Goal: Check status: Check status

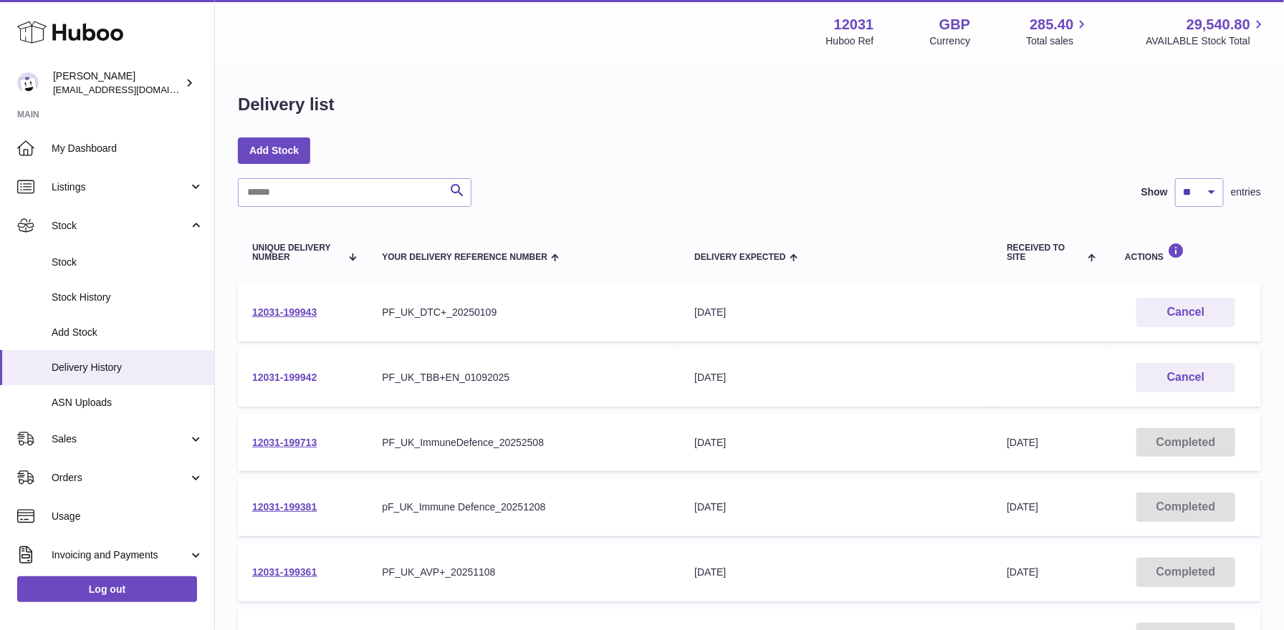
click at [280, 377] on link "12031-199942" at bounding box center [284, 377] width 64 height 11
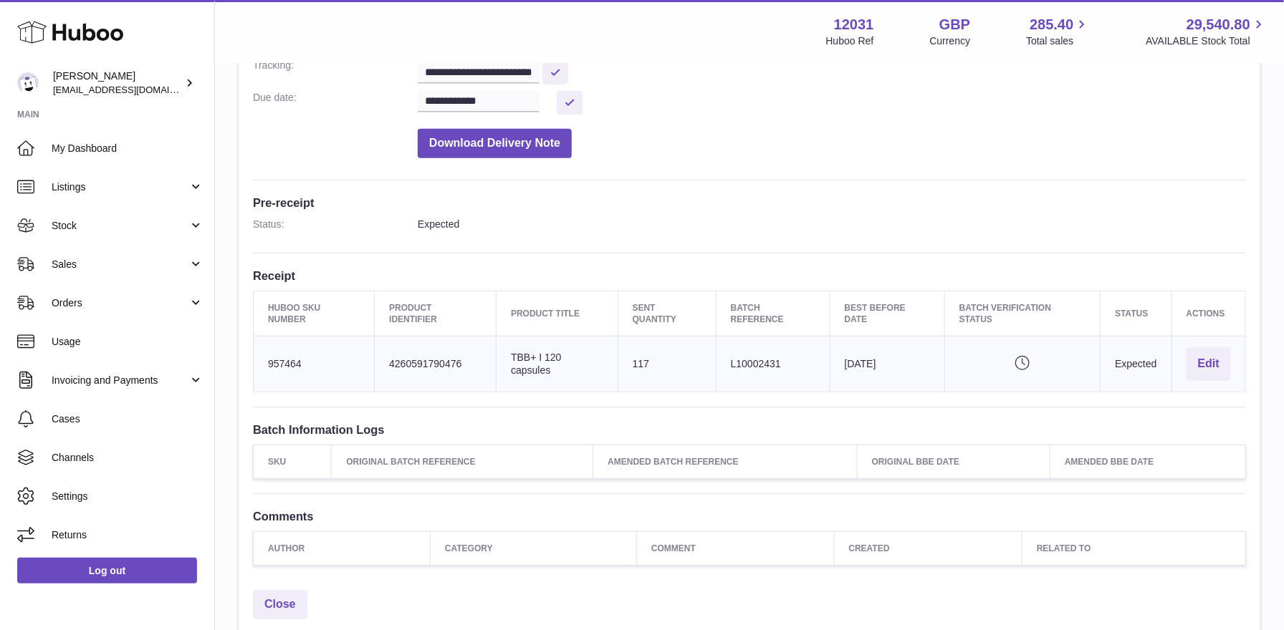
scroll to position [272, 0]
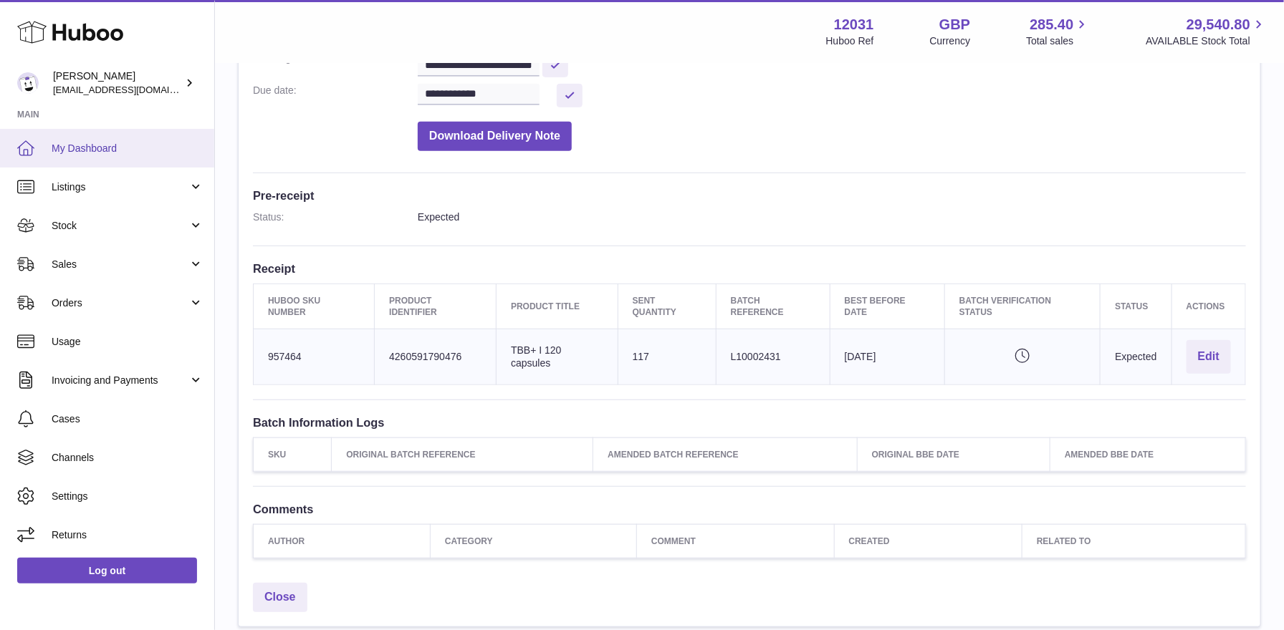
click at [115, 147] on span "My Dashboard" at bounding box center [128, 149] width 152 height 14
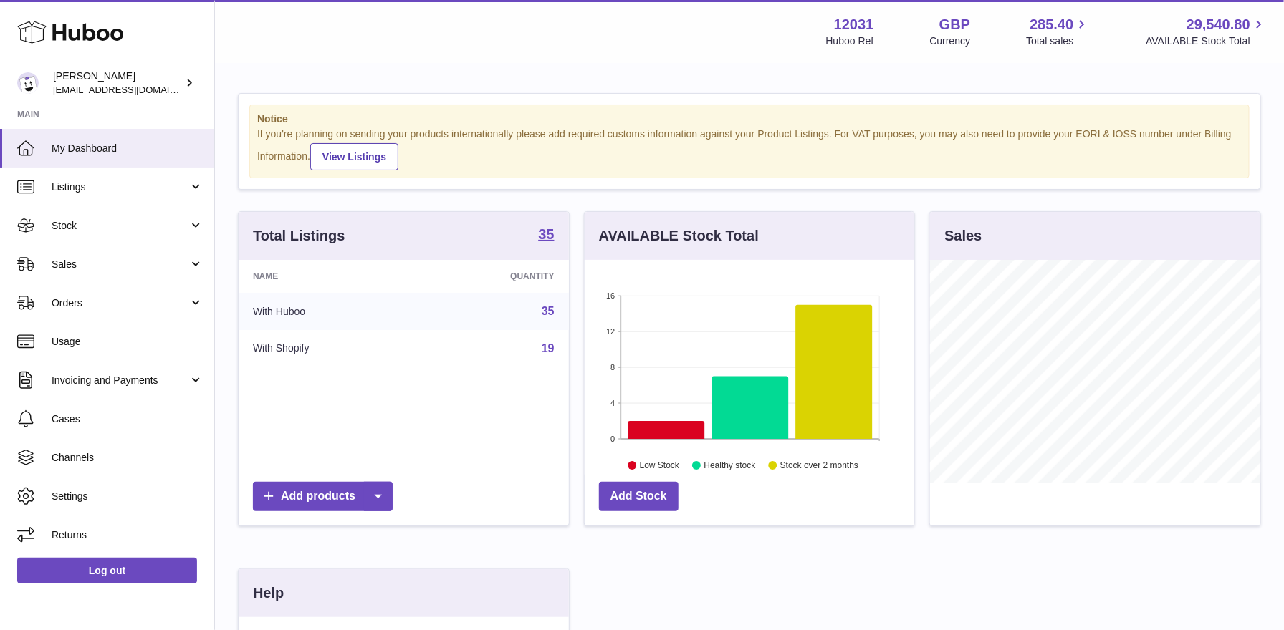
scroll to position [223, 330]
click at [75, 239] on link "Stock" at bounding box center [107, 225] width 214 height 39
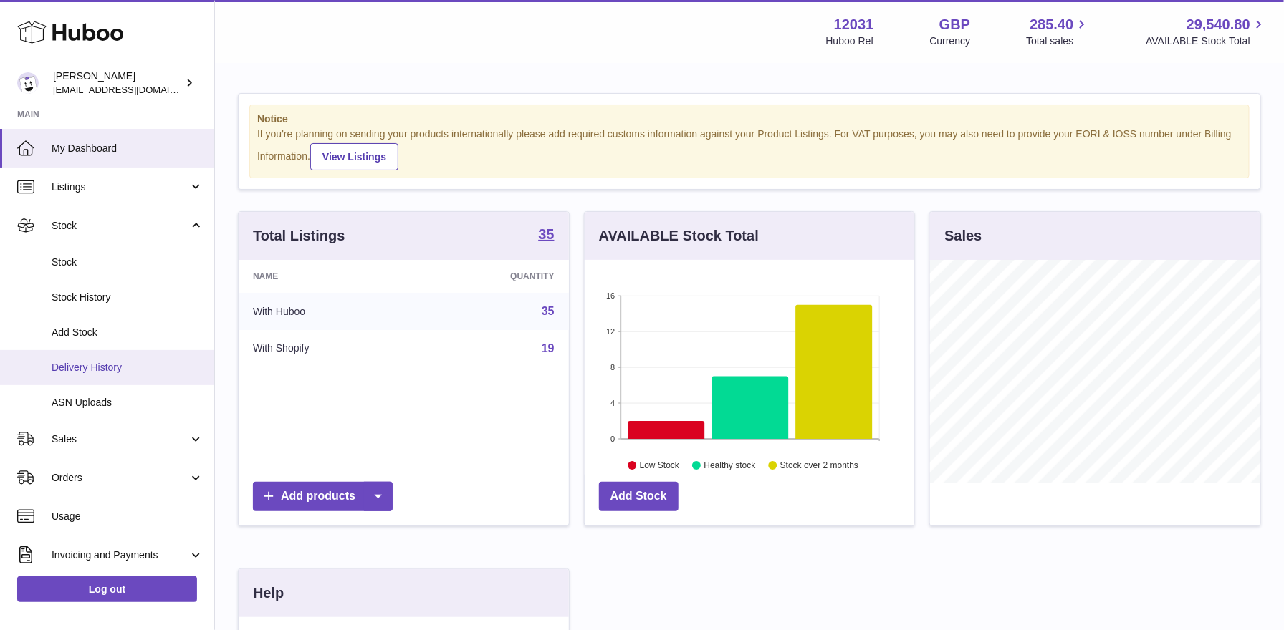
click at [87, 377] on link "Delivery History" at bounding box center [107, 367] width 214 height 35
click at [110, 371] on span "Delivery History" at bounding box center [128, 368] width 152 height 14
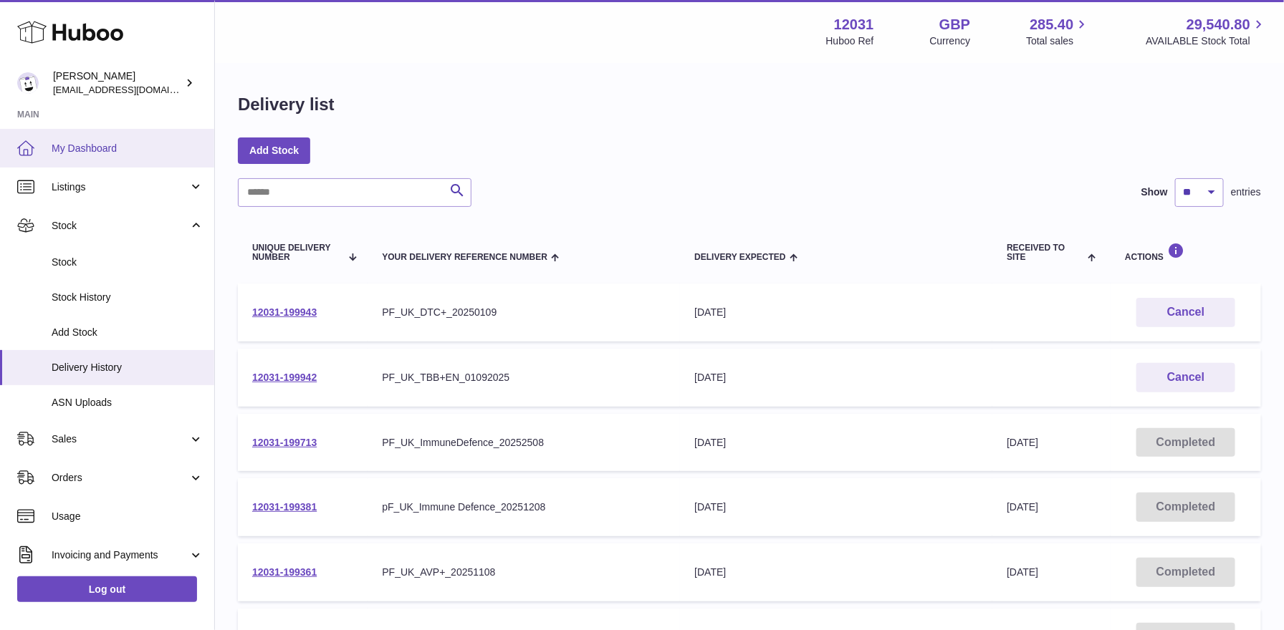
click at [83, 159] on link "My Dashboard" at bounding box center [107, 148] width 214 height 39
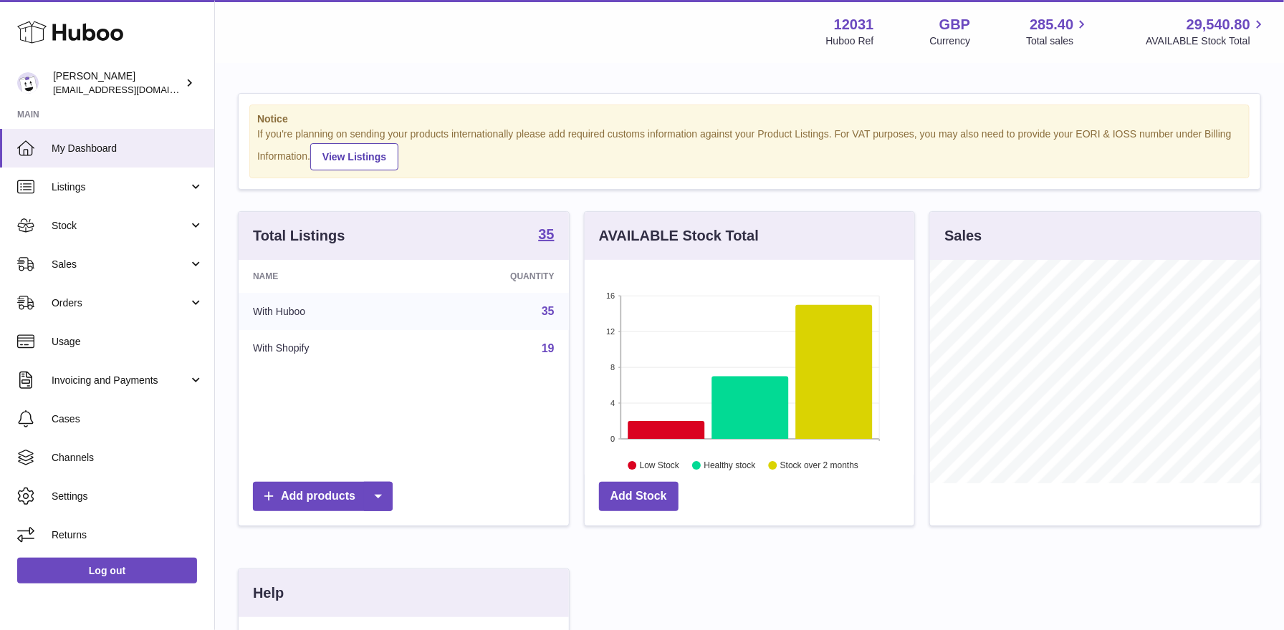
scroll to position [223, 330]
click at [154, 230] on span "Stock" at bounding box center [120, 226] width 137 height 14
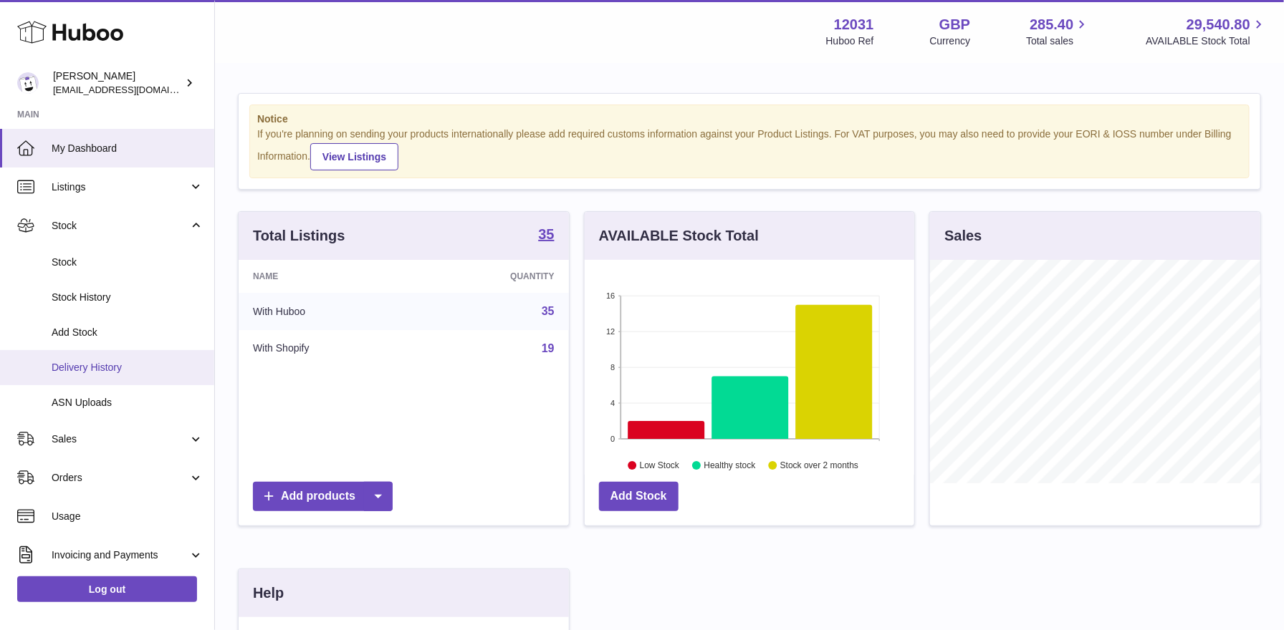
click at [143, 367] on span "Delivery History" at bounding box center [128, 368] width 152 height 14
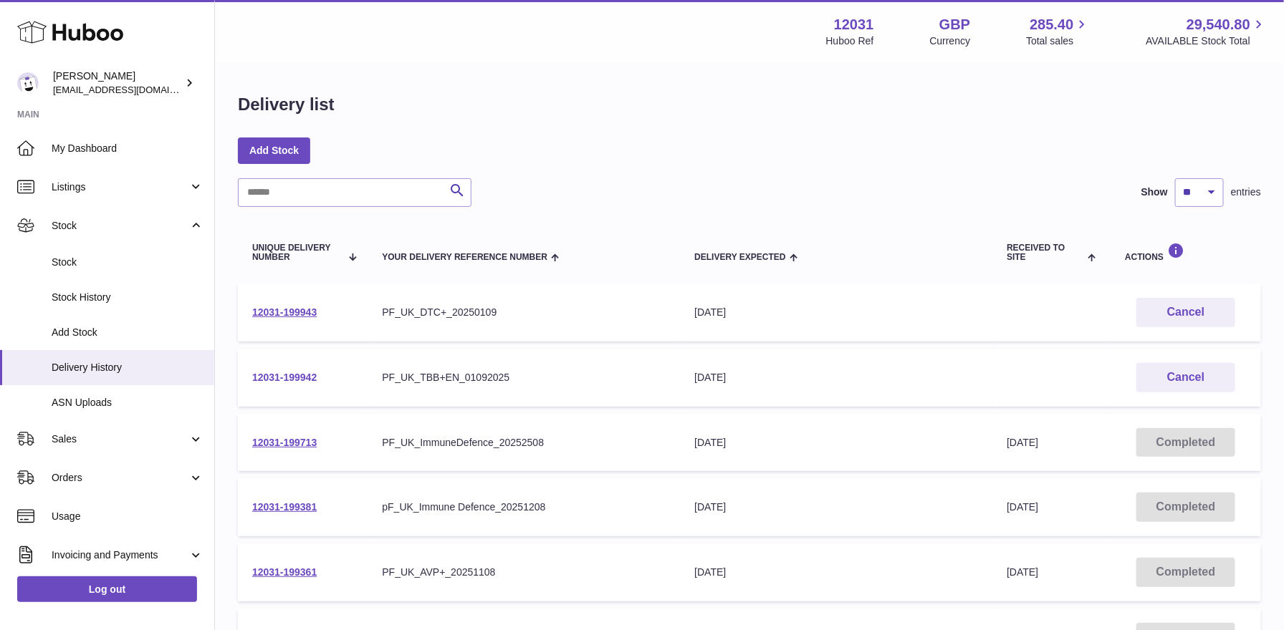
click at [279, 373] on link "12031-199942" at bounding box center [284, 377] width 64 height 11
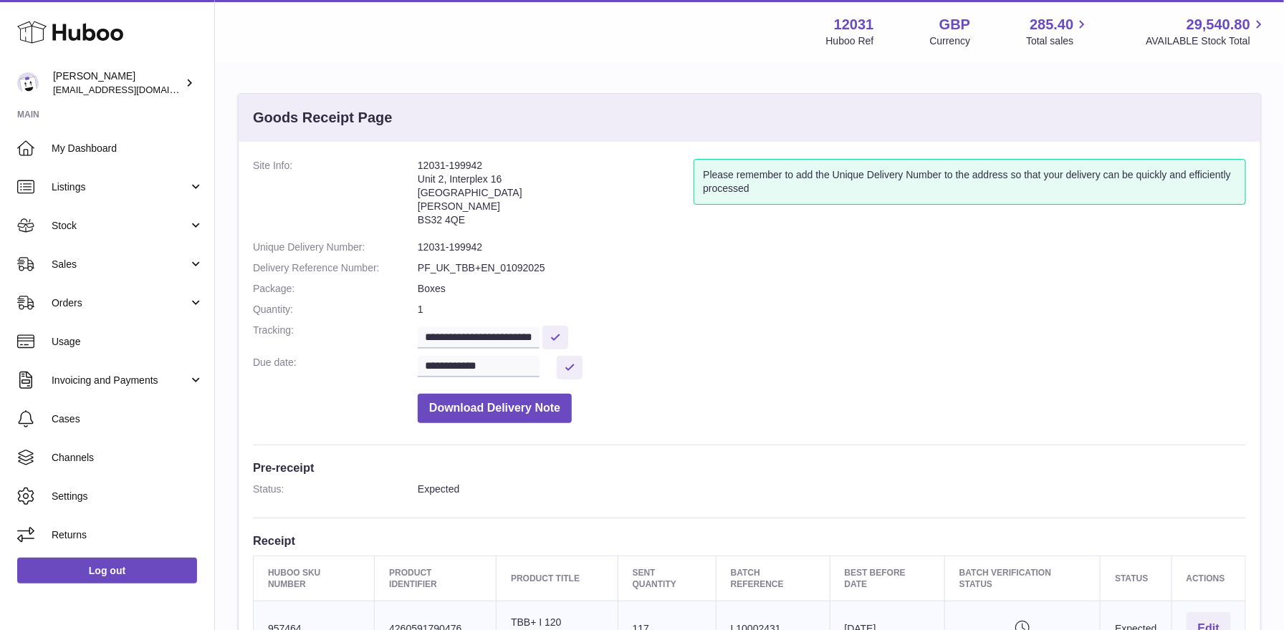
scroll to position [41, 0]
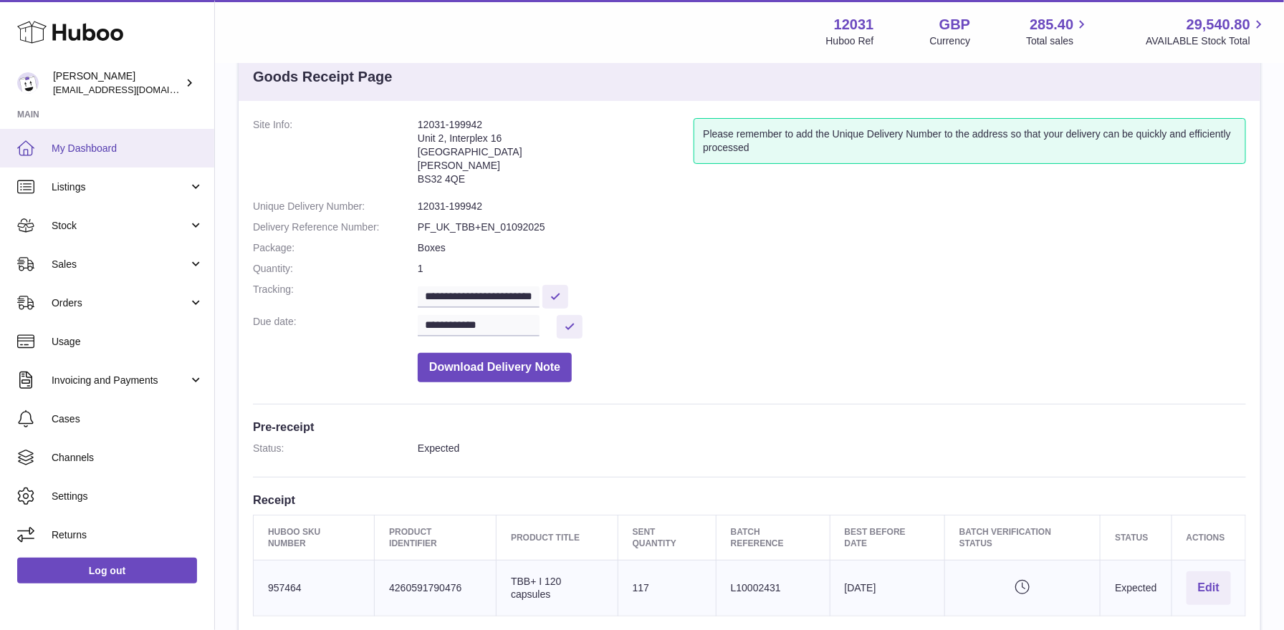
click at [155, 153] on span "My Dashboard" at bounding box center [128, 149] width 152 height 14
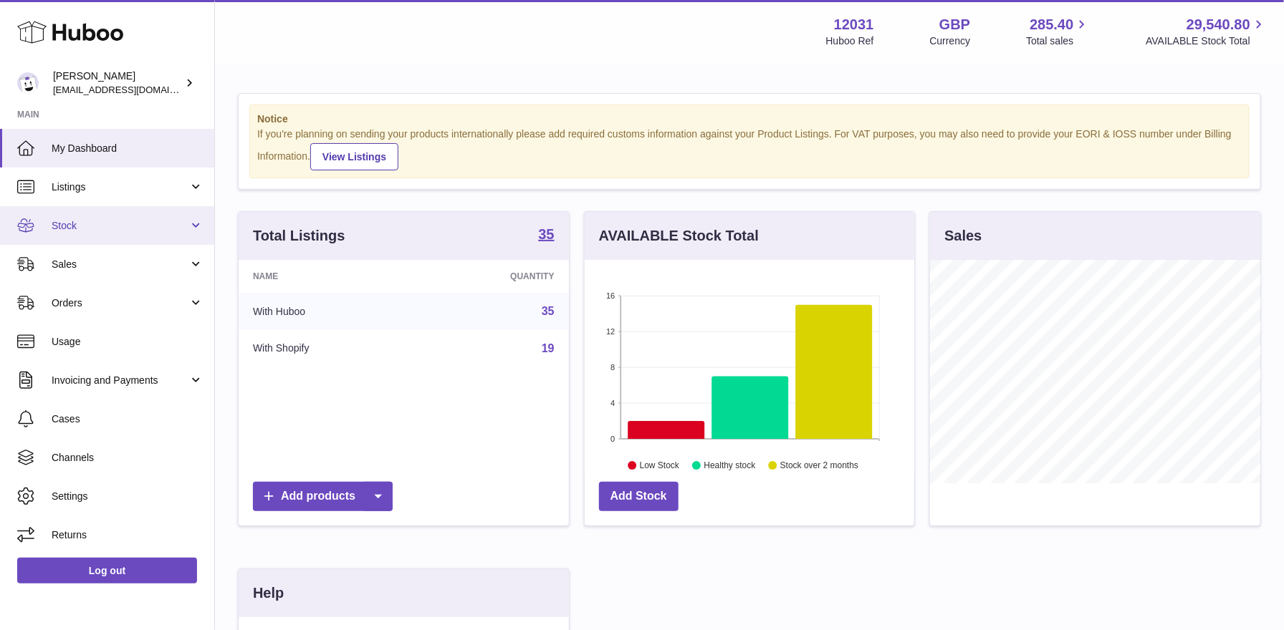
click at [105, 216] on link "Stock" at bounding box center [107, 225] width 214 height 39
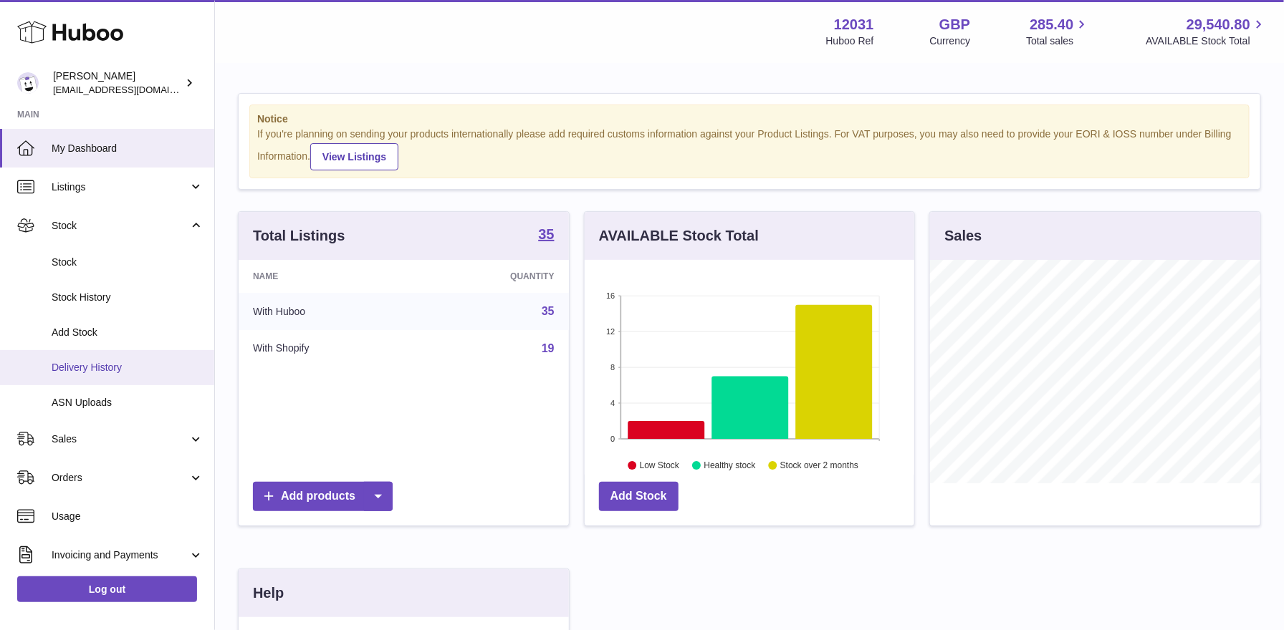
click at [94, 362] on span "Delivery History" at bounding box center [128, 368] width 152 height 14
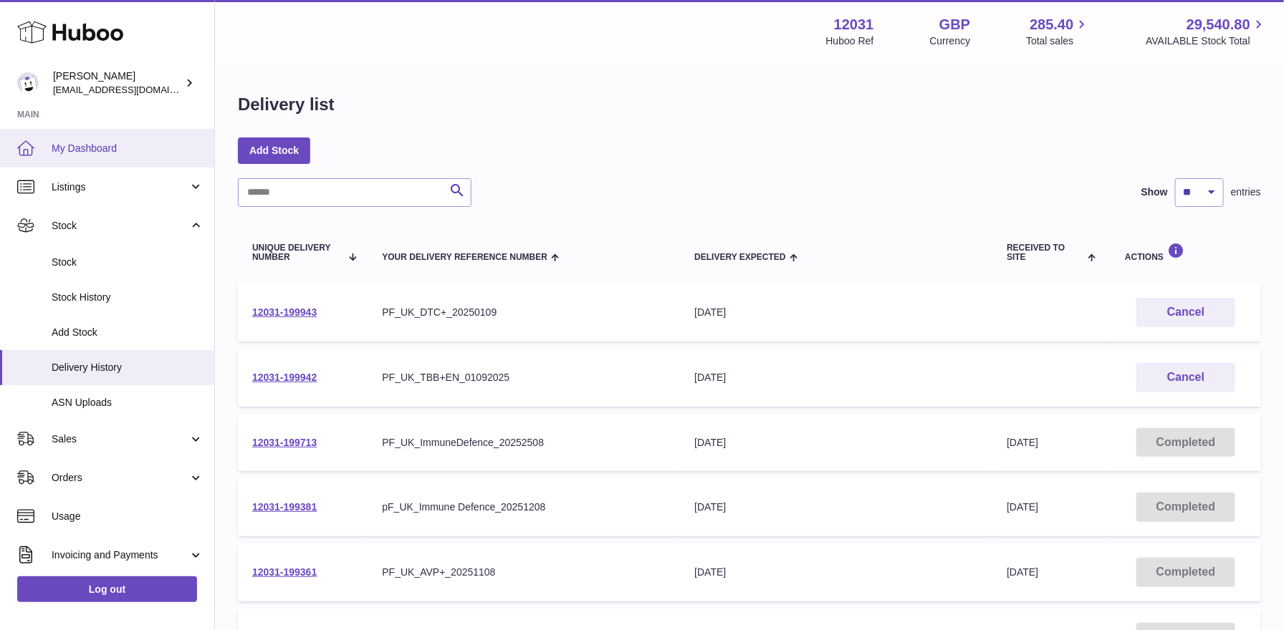
click at [87, 153] on span "My Dashboard" at bounding box center [128, 149] width 152 height 14
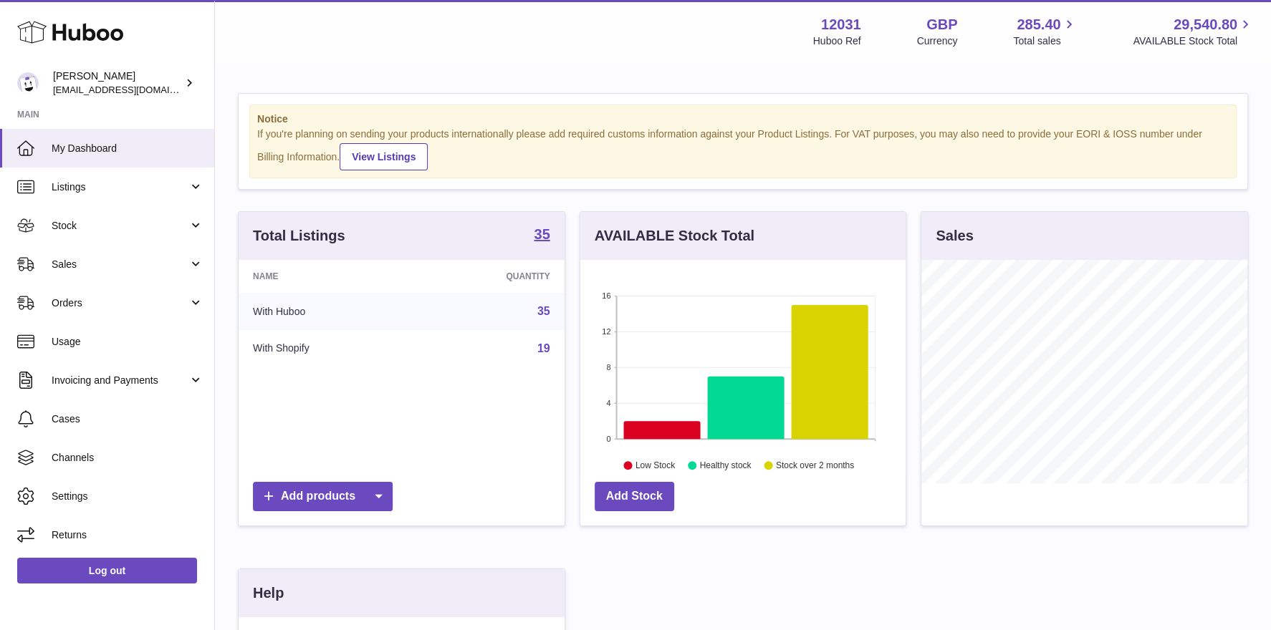
scroll to position [223, 326]
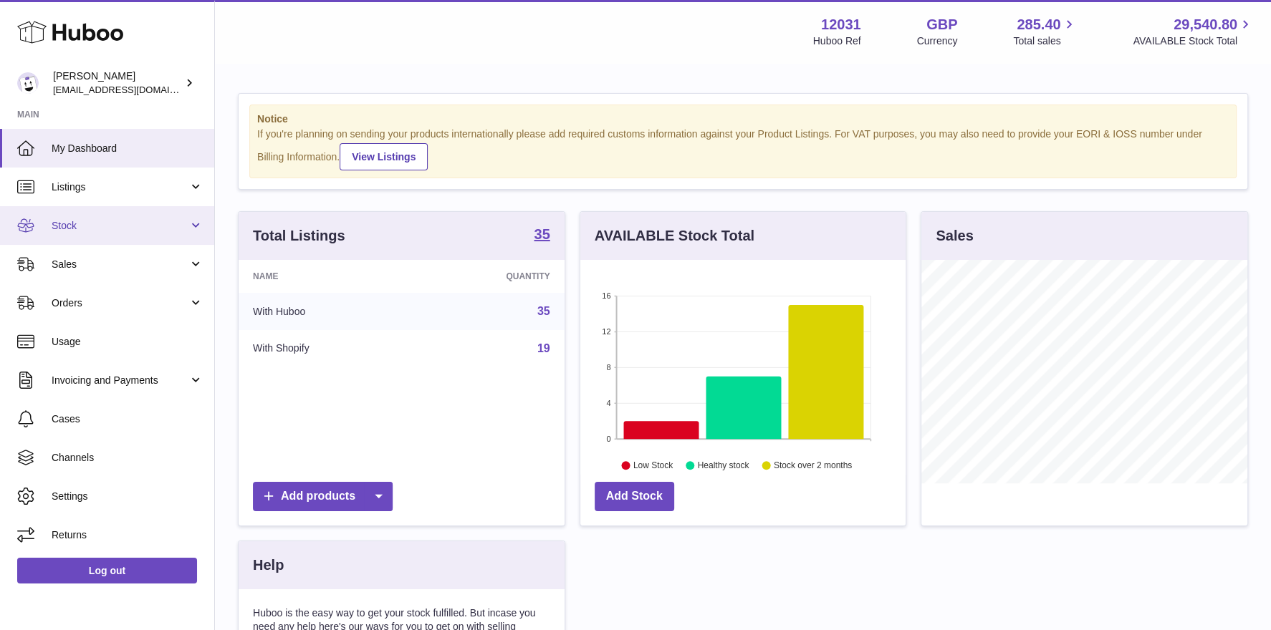
click at [105, 240] on link "Stock" at bounding box center [107, 225] width 214 height 39
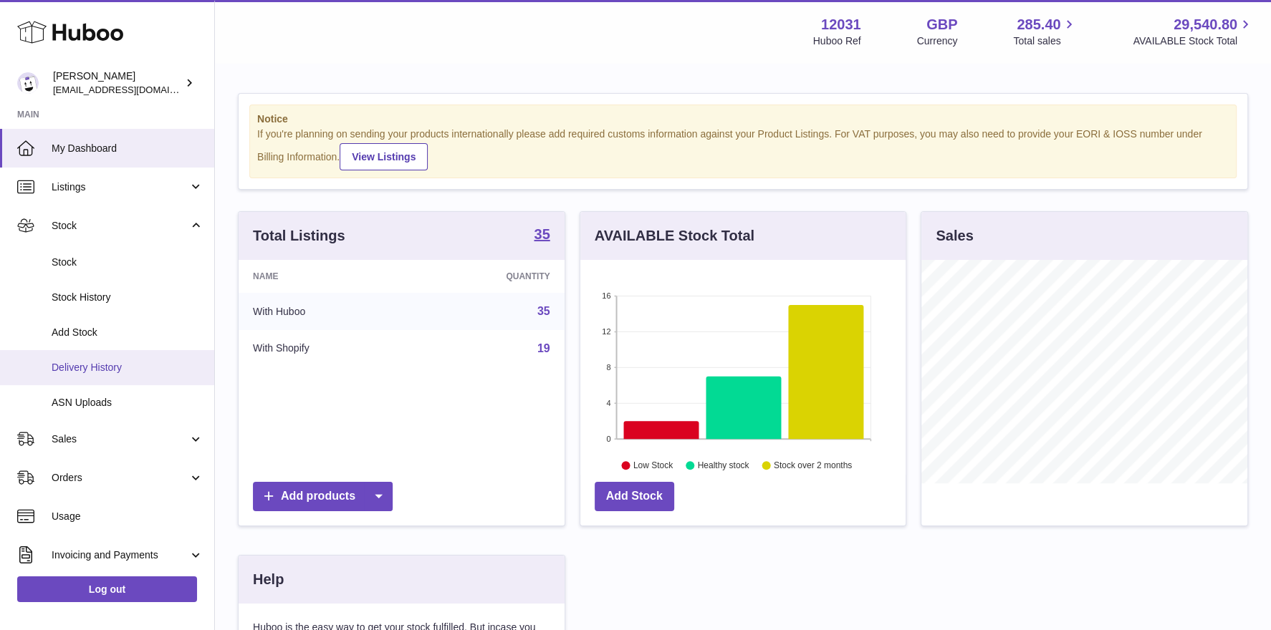
click at [80, 368] on span "Delivery History" at bounding box center [128, 368] width 152 height 14
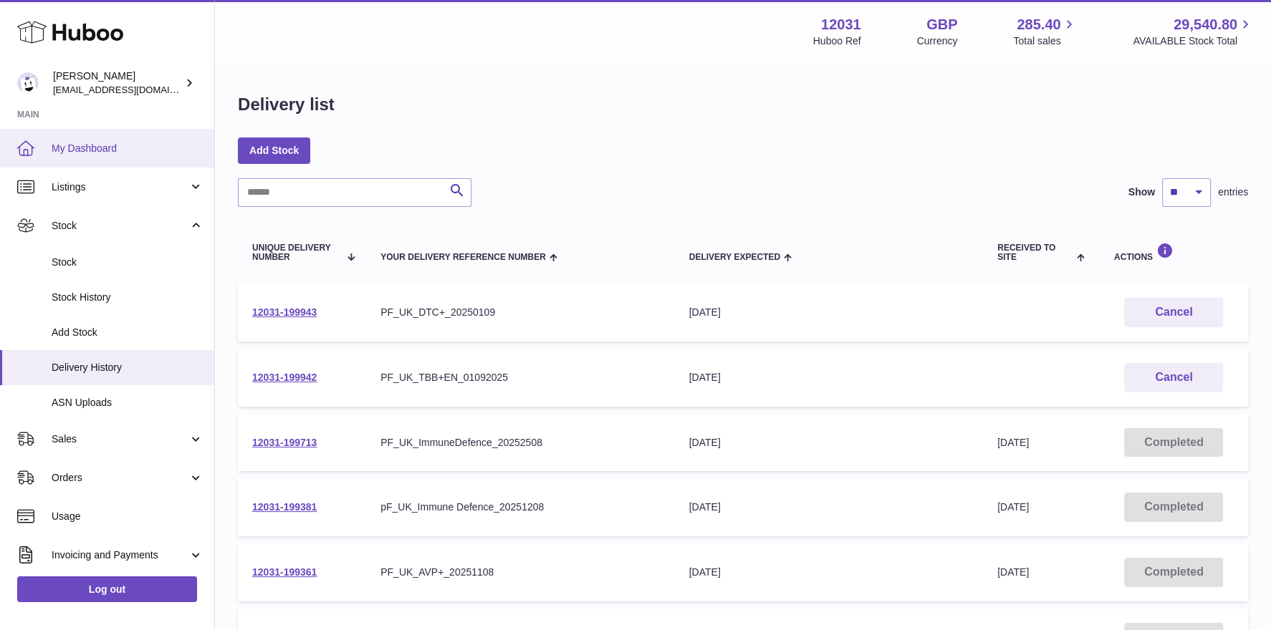
click at [105, 143] on span "My Dashboard" at bounding box center [128, 149] width 152 height 14
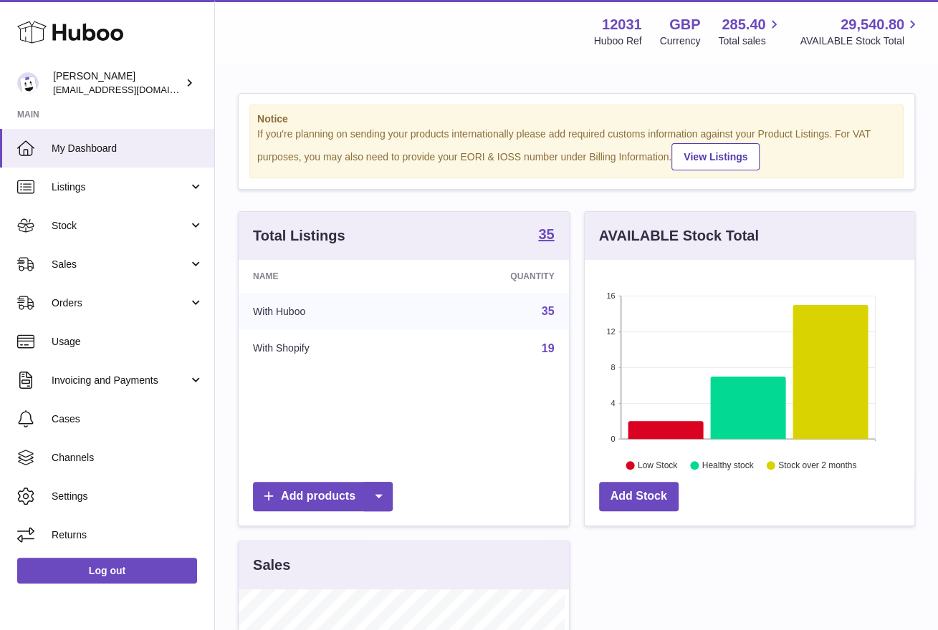
scroll to position [223, 330]
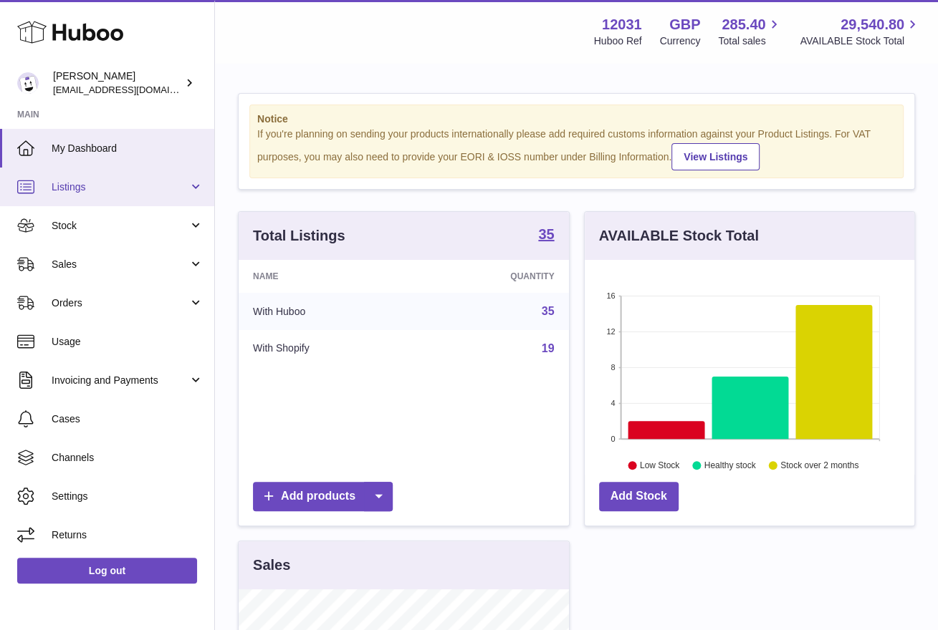
click at [62, 193] on span "Listings" at bounding box center [120, 188] width 137 height 14
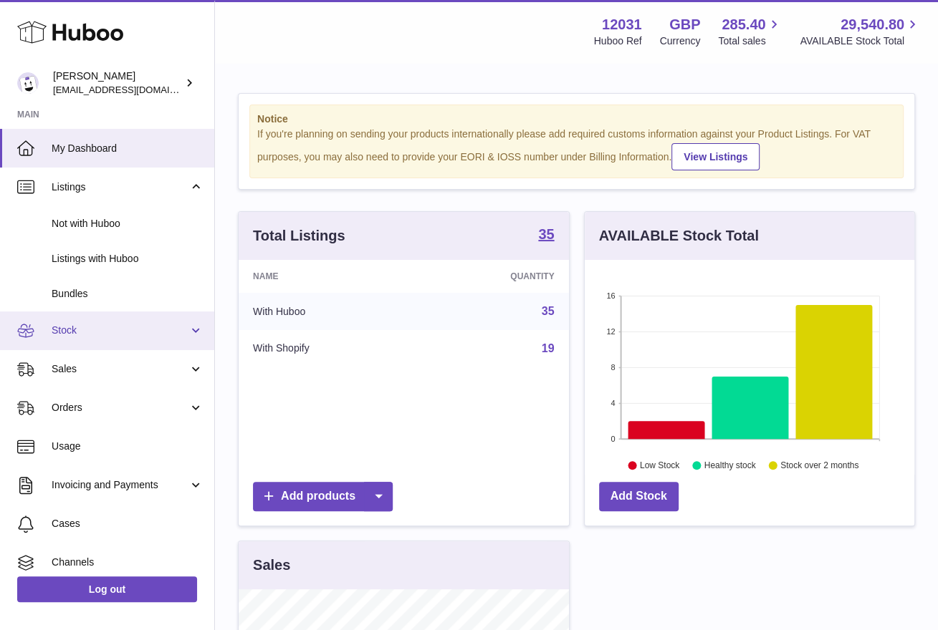
click at [82, 336] on span "Stock" at bounding box center [120, 331] width 137 height 14
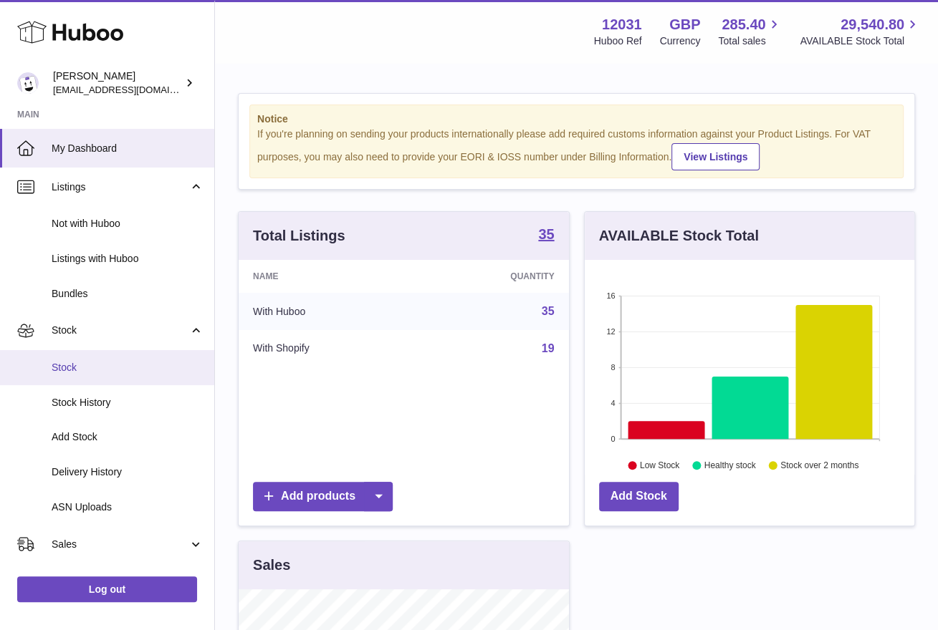
click at [87, 375] on link "Stock" at bounding box center [107, 367] width 214 height 35
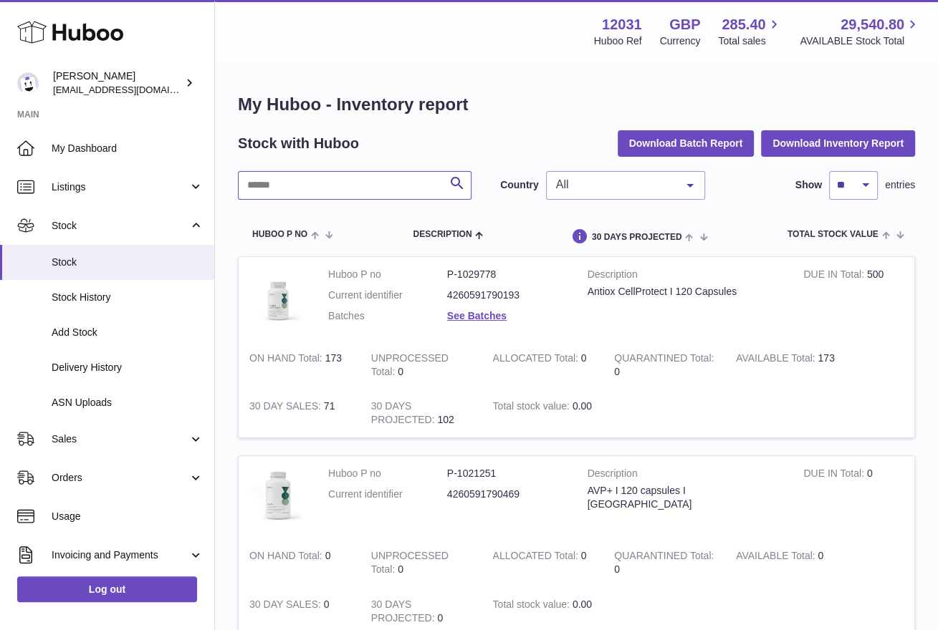
click at [308, 178] on input "text" at bounding box center [355, 185] width 234 height 29
type input "***"
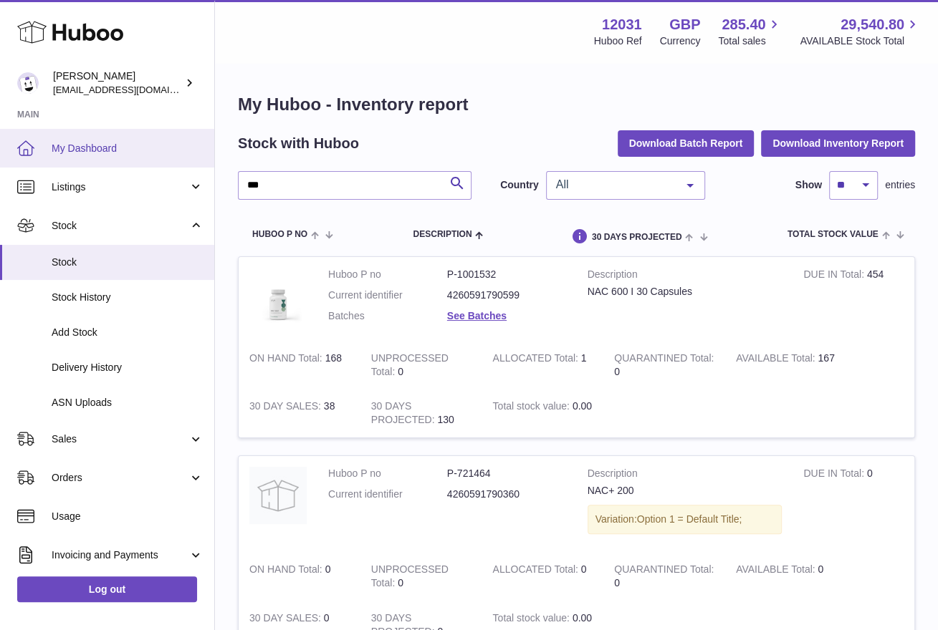
click at [100, 160] on link "My Dashboard" at bounding box center [107, 148] width 214 height 39
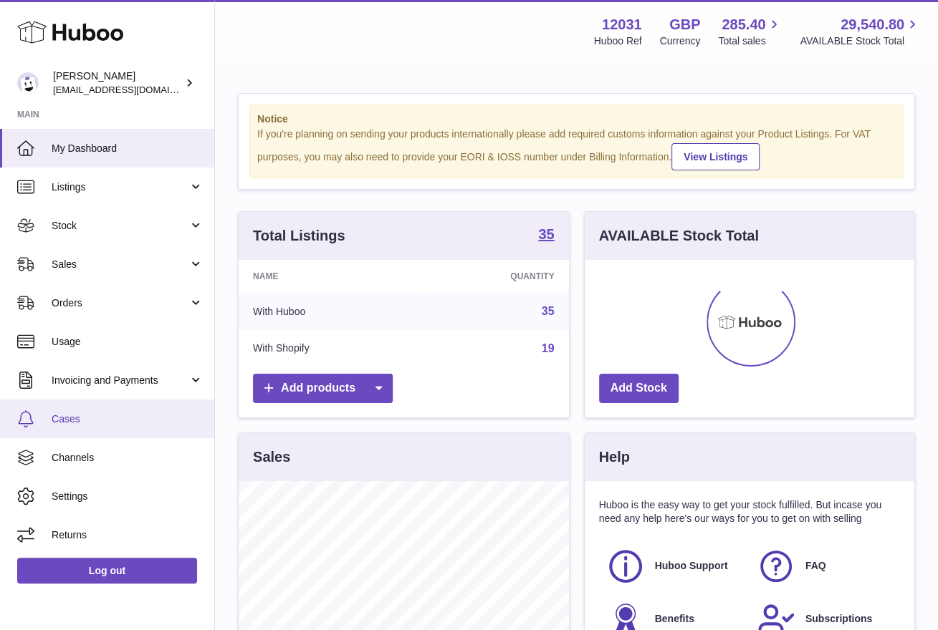
scroll to position [223, 330]
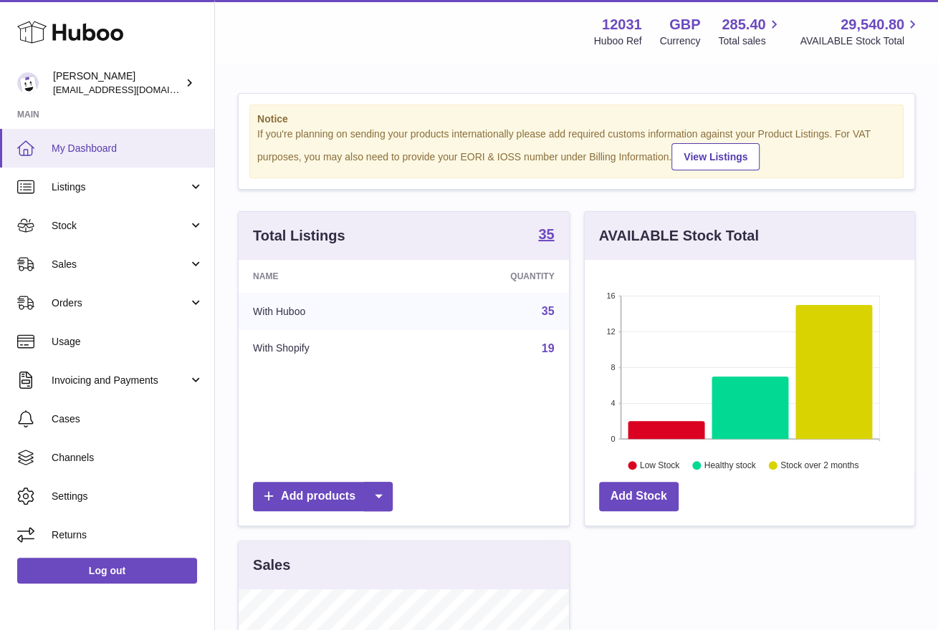
click at [101, 148] on span "My Dashboard" at bounding box center [128, 149] width 152 height 14
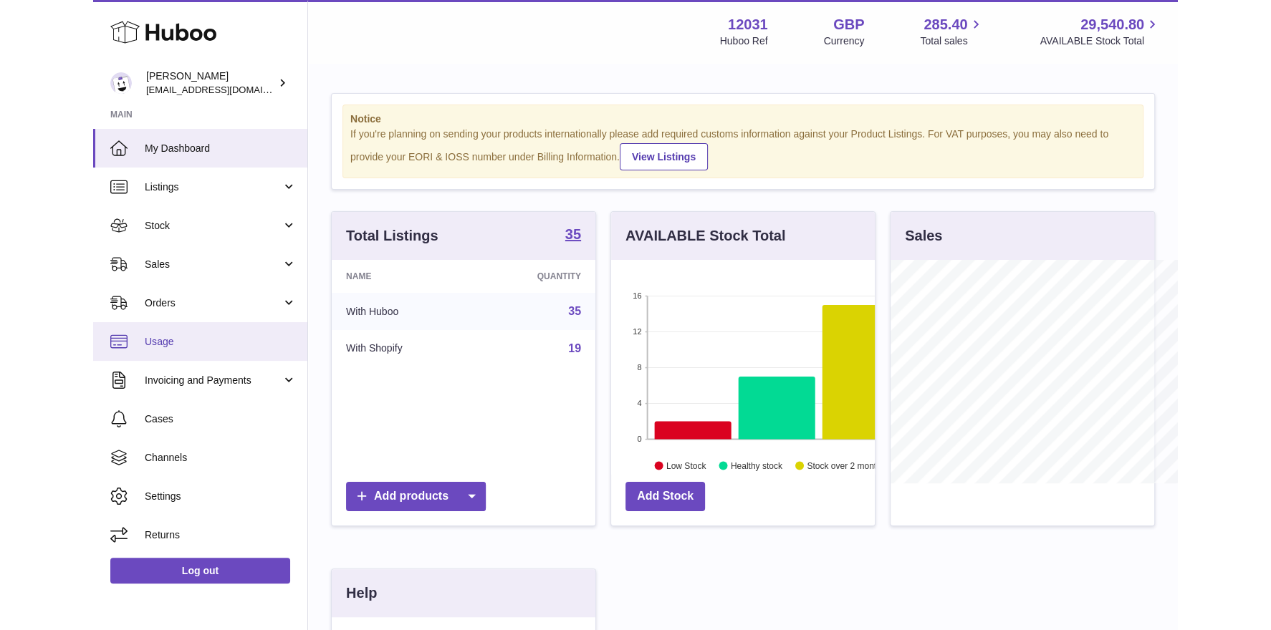
scroll to position [223, 326]
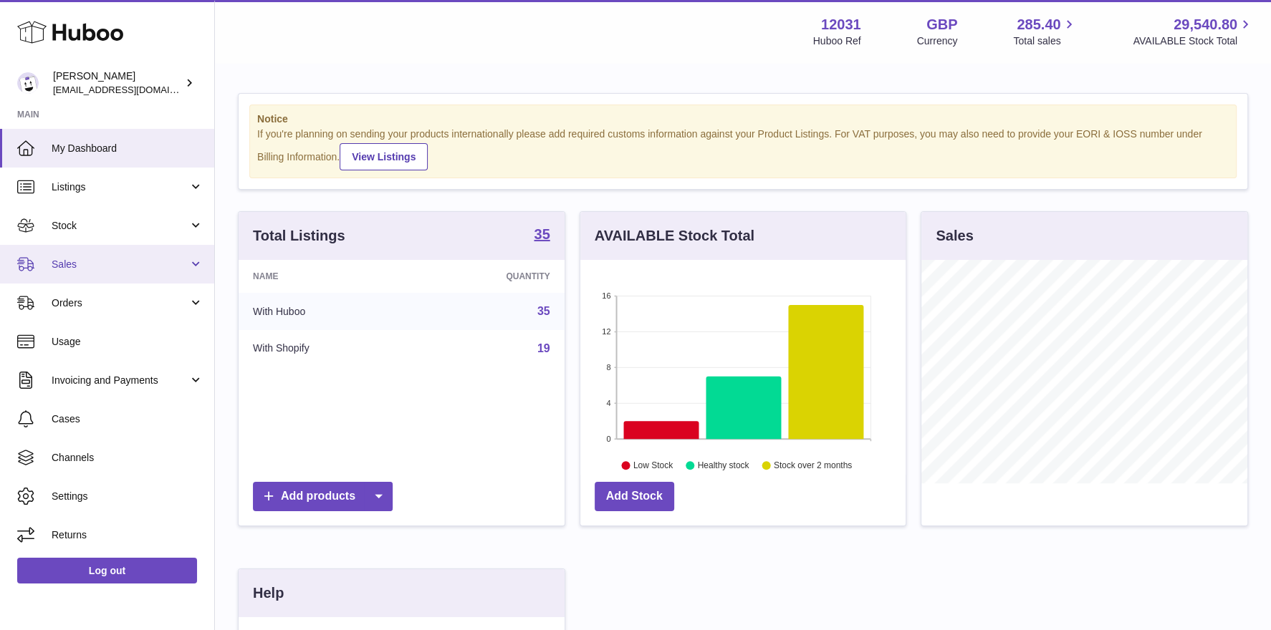
click at [78, 265] on span "Sales" at bounding box center [120, 265] width 137 height 14
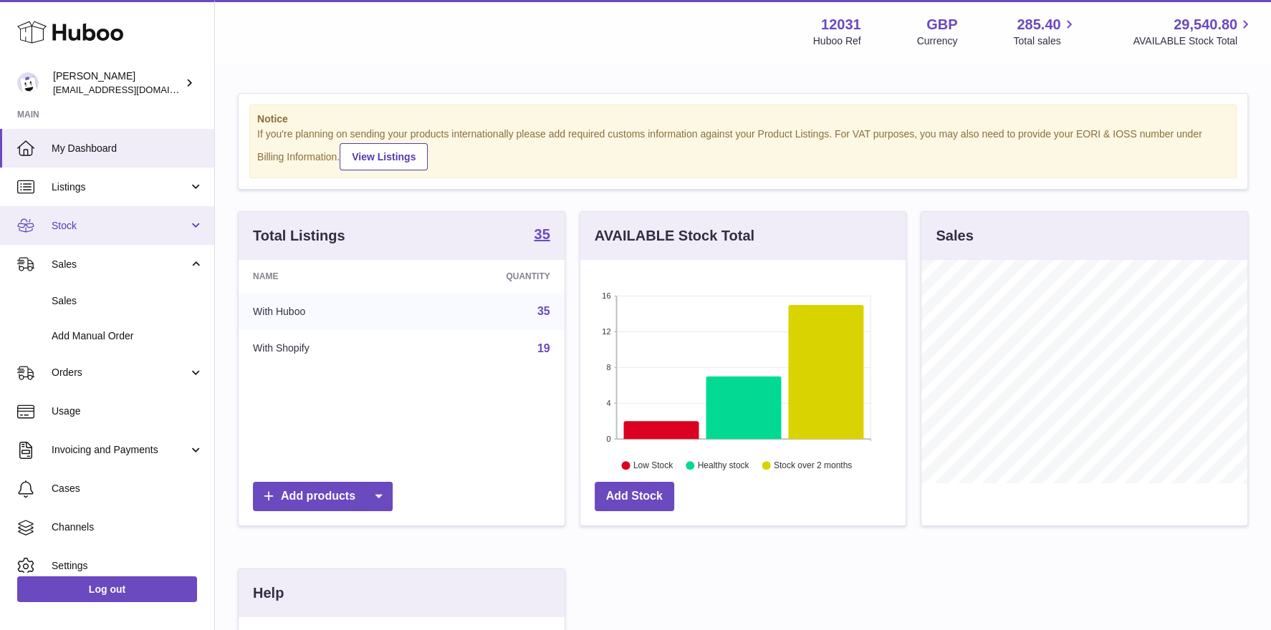
click at [86, 234] on link "Stock" at bounding box center [107, 225] width 214 height 39
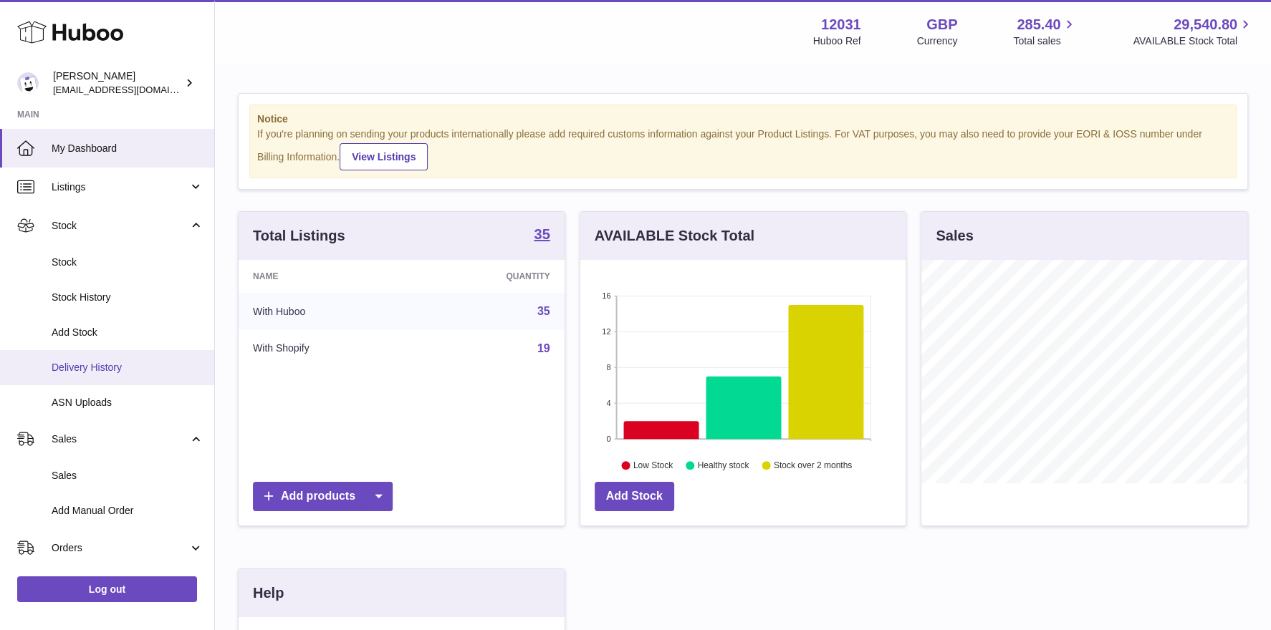
click at [99, 365] on span "Delivery History" at bounding box center [128, 368] width 152 height 14
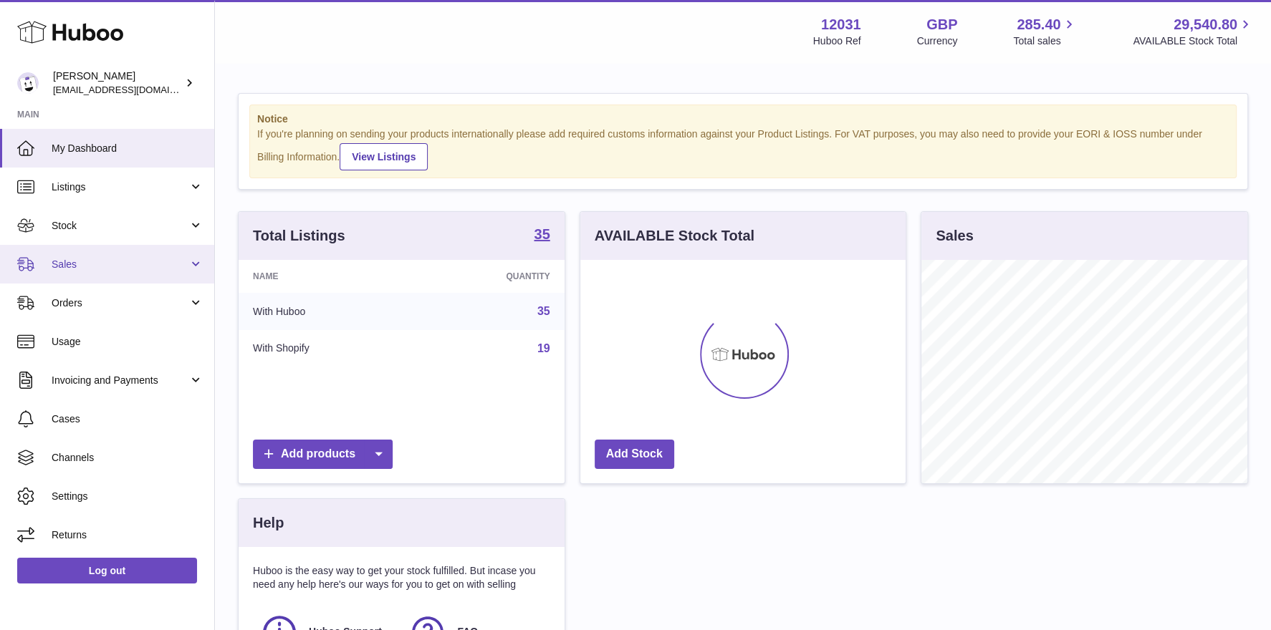
scroll to position [223, 326]
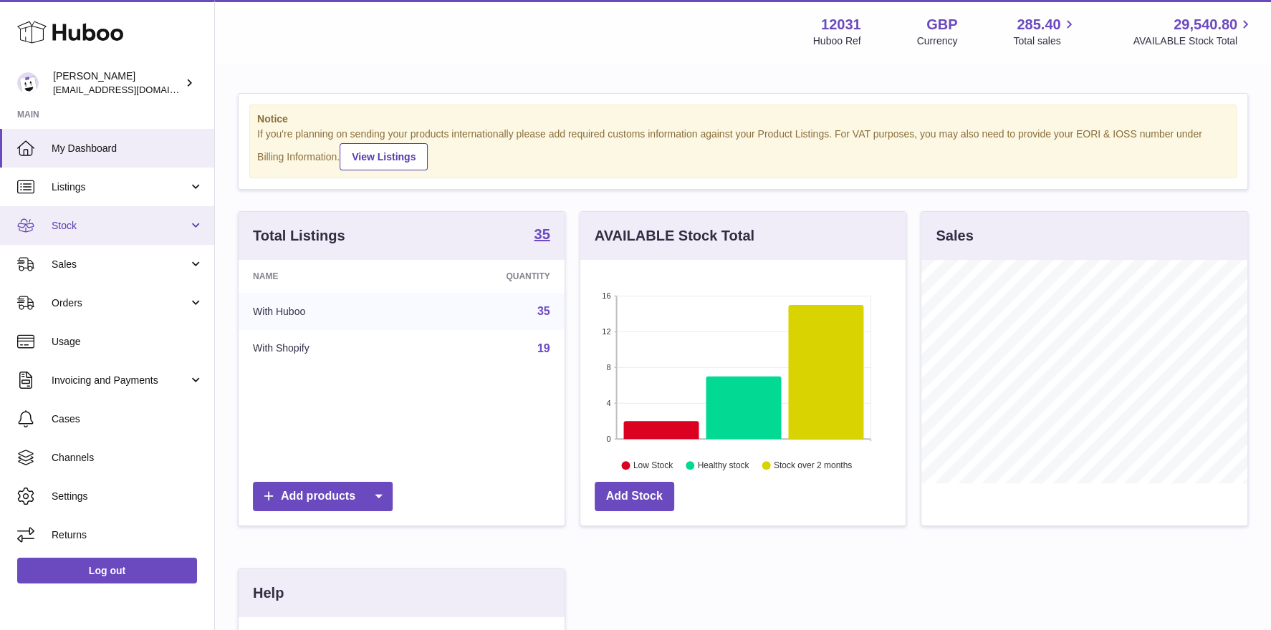
click at [116, 229] on span "Stock" at bounding box center [120, 226] width 137 height 14
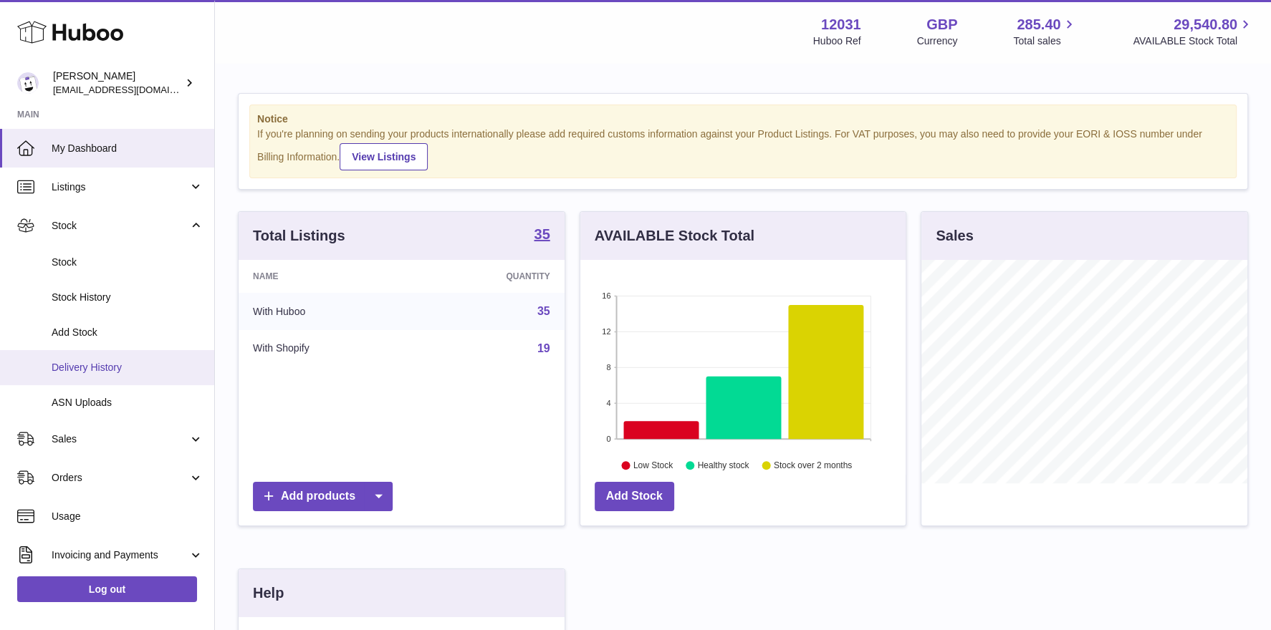
click at [108, 359] on link "Delivery History" at bounding box center [107, 367] width 214 height 35
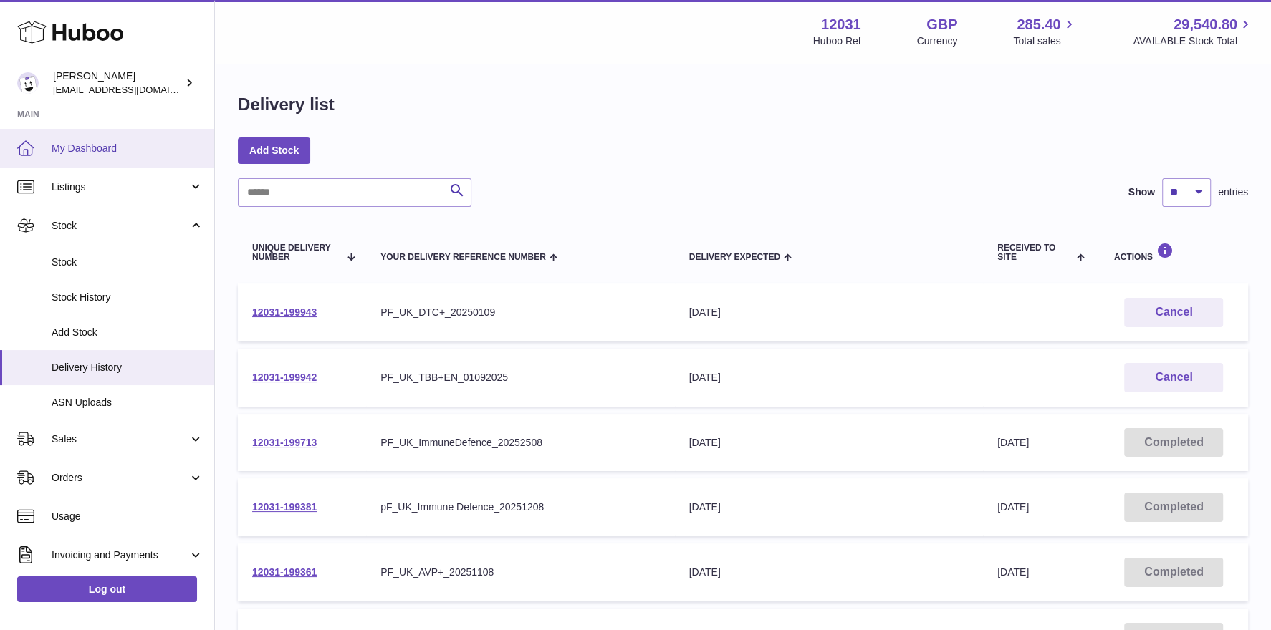
click at [69, 150] on span "My Dashboard" at bounding box center [128, 149] width 152 height 14
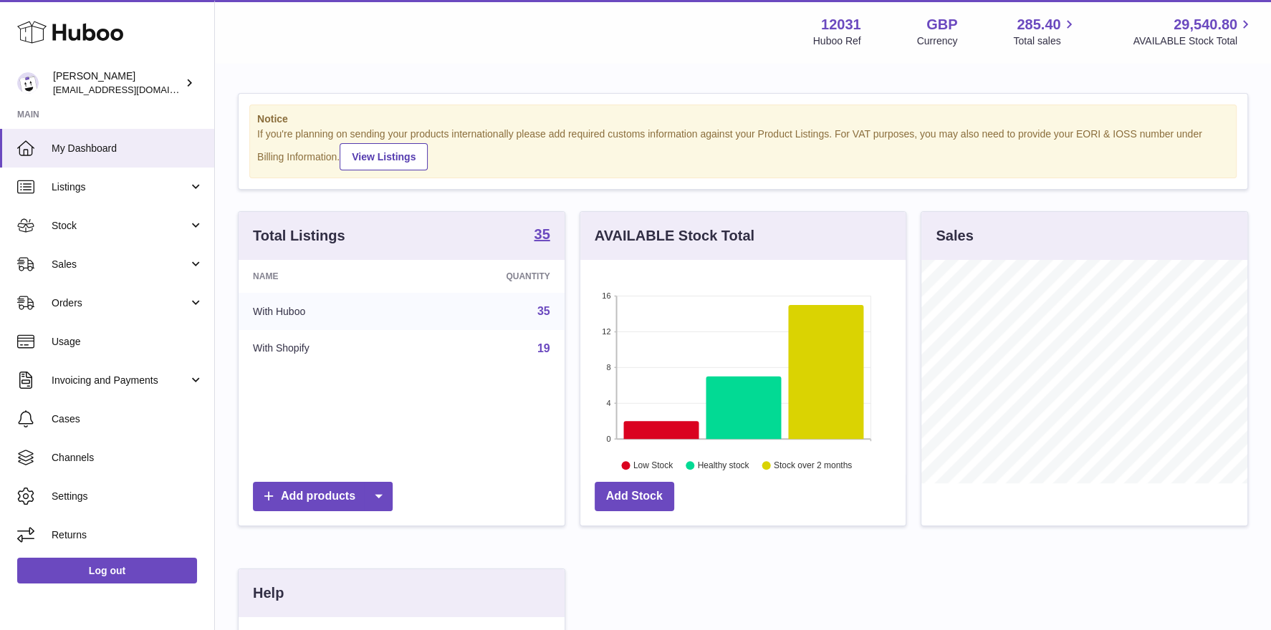
scroll to position [223, 326]
